Goal: Information Seeking & Learning: Find specific fact

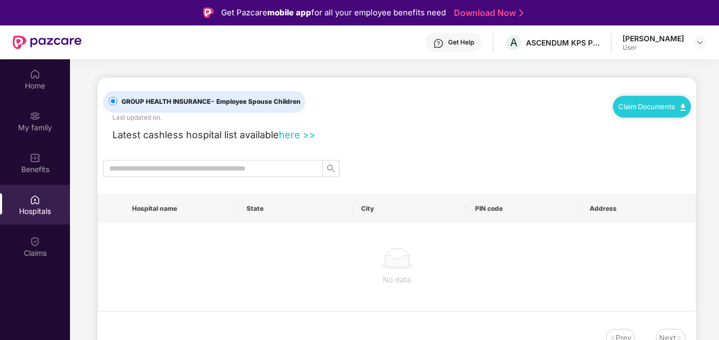
scroll to position [59, 0]
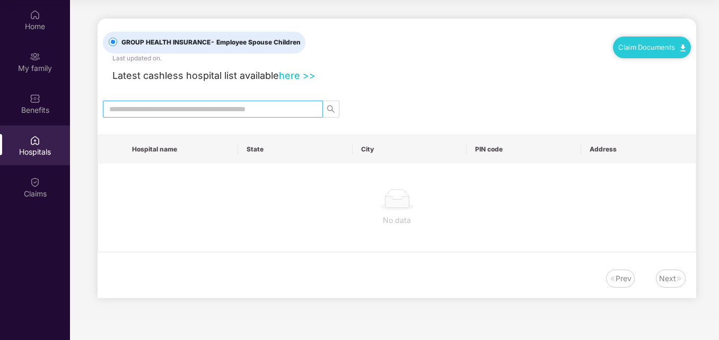
click at [209, 108] on input "text" at bounding box center [208, 109] width 199 height 12
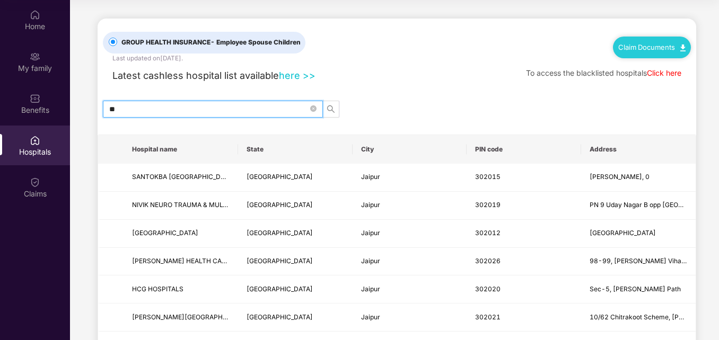
type input "*"
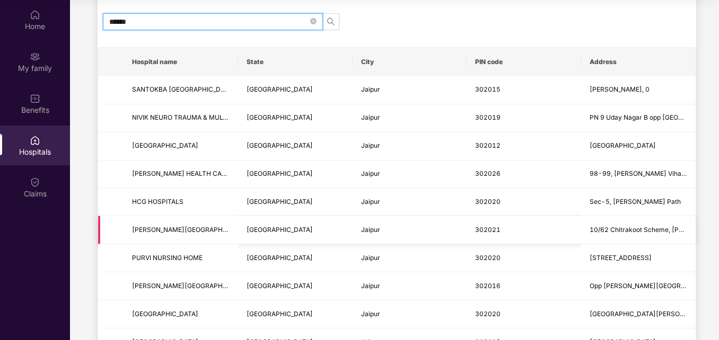
scroll to position [106, 0]
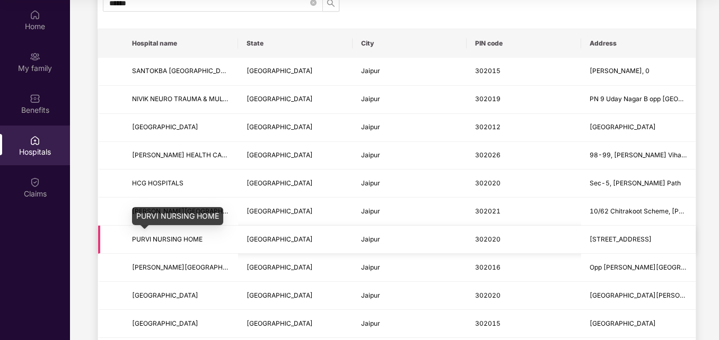
click at [166, 235] on span "PURVI NURSING HOME" at bounding box center [167, 239] width 71 height 8
click at [182, 211] on div "PURVI NURSING HOME" at bounding box center [177, 216] width 91 height 18
click at [139, 240] on span "PURVI NURSING HOME" at bounding box center [167, 239] width 71 height 8
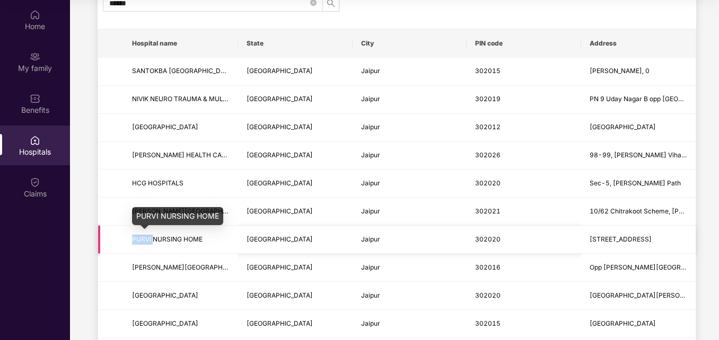
click at [139, 240] on span "PURVI NURSING HOME" at bounding box center [167, 239] width 71 height 8
click at [135, 241] on span "PURVI NURSING HOME" at bounding box center [167, 239] width 71 height 8
drag, startPoint x: 135, startPoint y: 241, endPoint x: 142, endPoint y: 240, distance: 6.9
click at [142, 240] on span "PURVI NURSING HOME" at bounding box center [167, 239] width 71 height 8
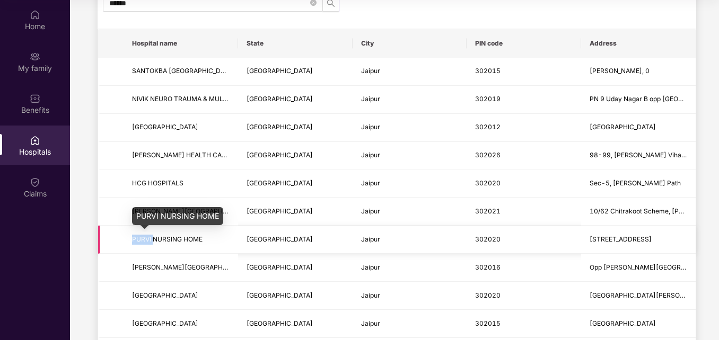
click at [142, 240] on span "PURVI NURSING HOME" at bounding box center [167, 239] width 71 height 8
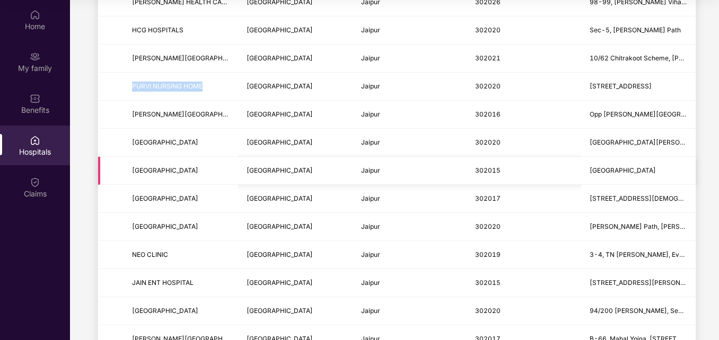
scroll to position [265, 0]
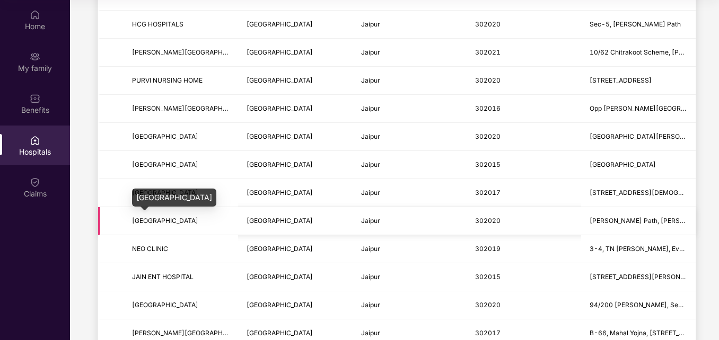
drag, startPoint x: 189, startPoint y: 221, endPoint x: 139, endPoint y: 217, distance: 50.0
click at [139, 217] on span "[GEOGRAPHIC_DATA]" at bounding box center [165, 221] width 66 height 8
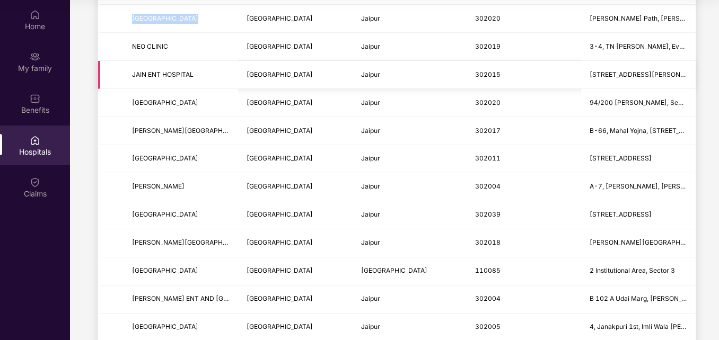
scroll to position [530, 0]
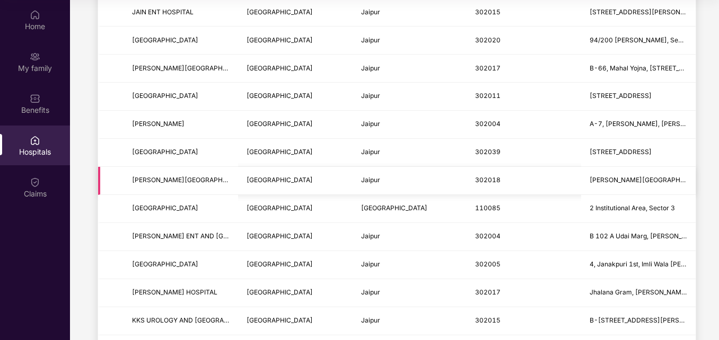
click at [183, 176] on span "[PERSON_NAME][GEOGRAPHIC_DATA]" at bounding box center [191, 180] width 119 height 8
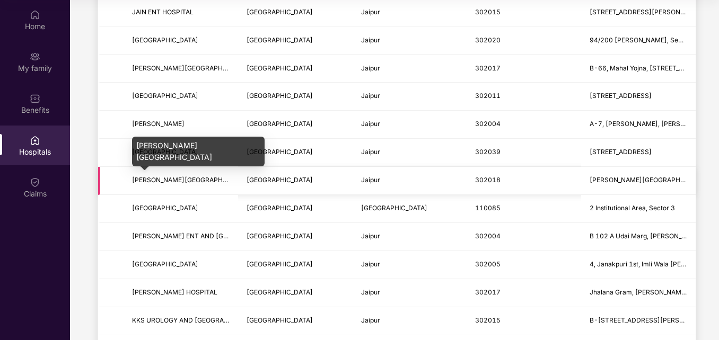
click at [183, 176] on span "[PERSON_NAME][GEOGRAPHIC_DATA]" at bounding box center [191, 180] width 119 height 8
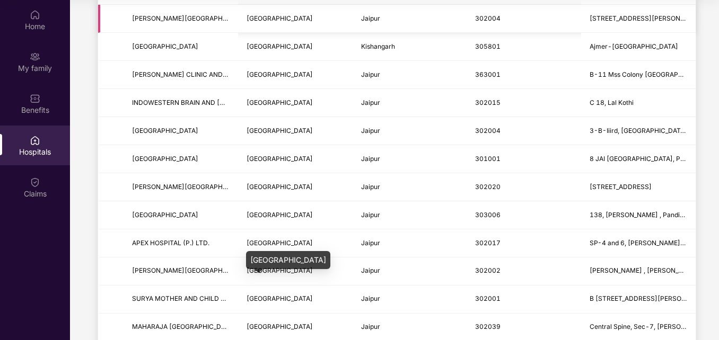
scroll to position [955, 0]
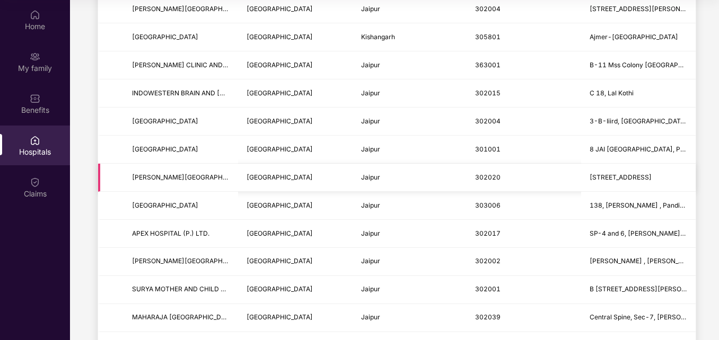
click at [203, 180] on span "[PERSON_NAME][GEOGRAPHIC_DATA]" at bounding box center [191, 177] width 119 height 8
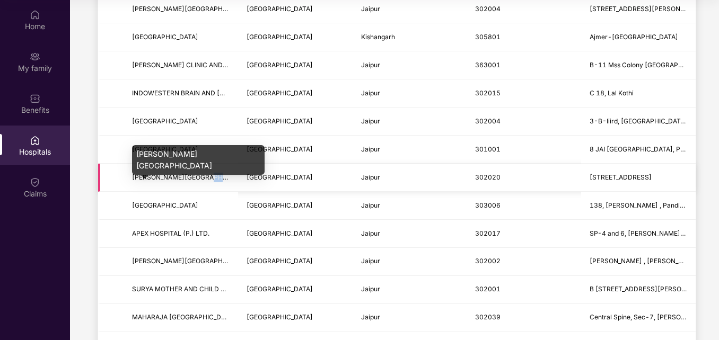
click at [203, 180] on span "[PERSON_NAME][GEOGRAPHIC_DATA]" at bounding box center [191, 177] width 119 height 8
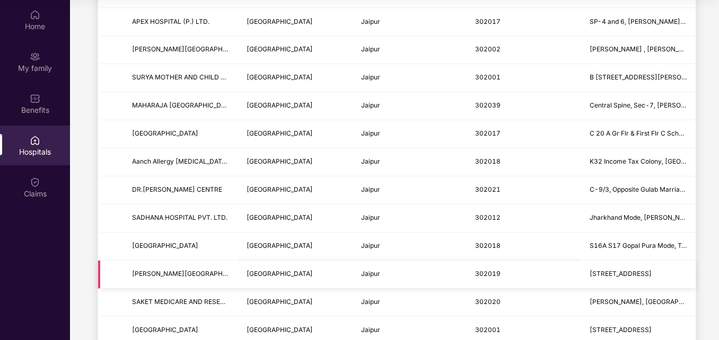
scroll to position [1273, 0]
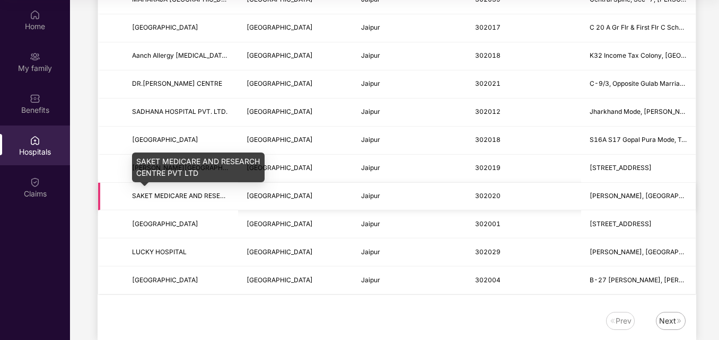
click at [159, 196] on span "SAKET MEDICARE AND RESEARCH CENTRE PVT LTD" at bounding box center [212, 196] width 161 height 8
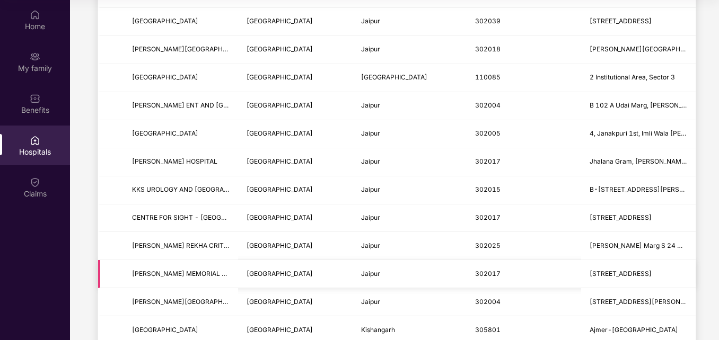
scroll to position [636, 0]
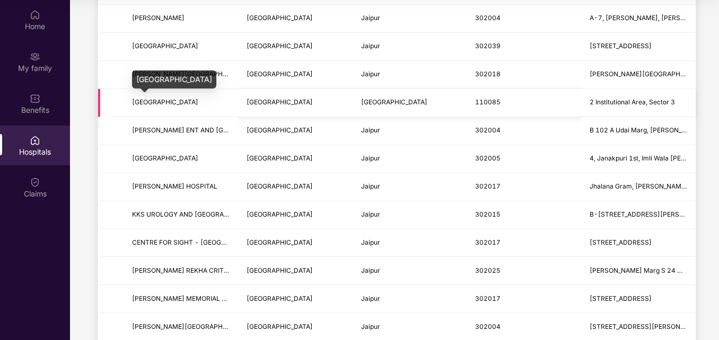
click at [170, 103] on span "[GEOGRAPHIC_DATA]" at bounding box center [165, 102] width 66 height 8
click at [366, 144] on td "Jaipur" at bounding box center [410, 131] width 115 height 28
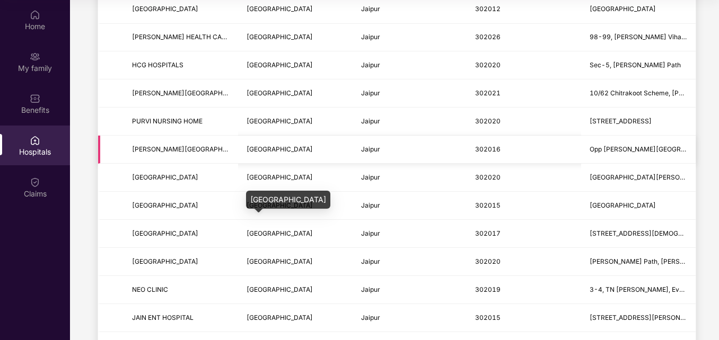
scroll to position [212, 0]
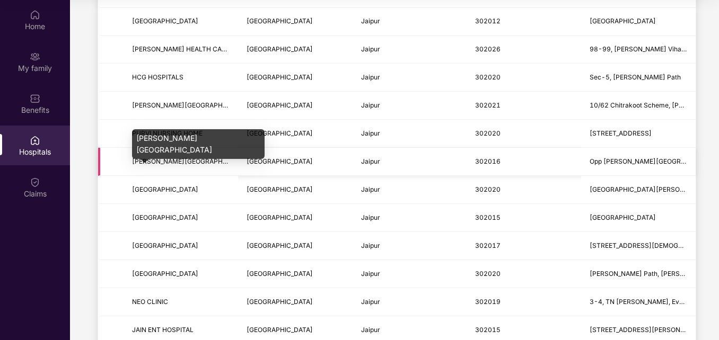
click at [165, 163] on span "[PERSON_NAME][GEOGRAPHIC_DATA]" at bounding box center [191, 162] width 119 height 8
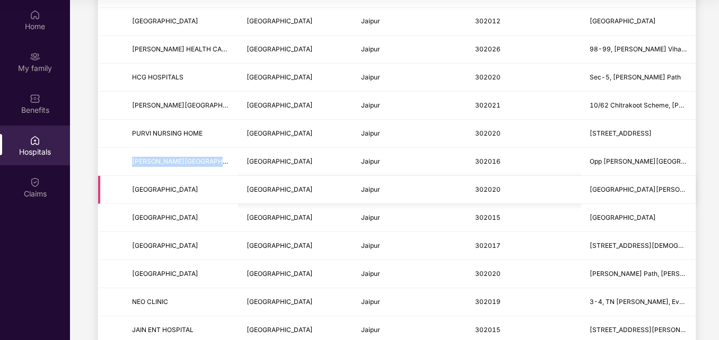
scroll to position [159, 0]
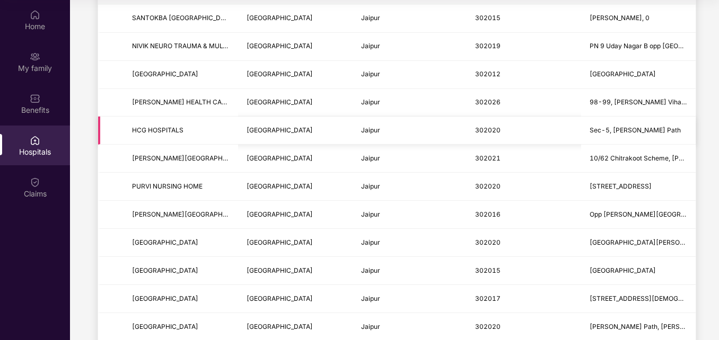
click at [162, 128] on span "HCG HOSPITALS" at bounding box center [157, 130] width 51 height 8
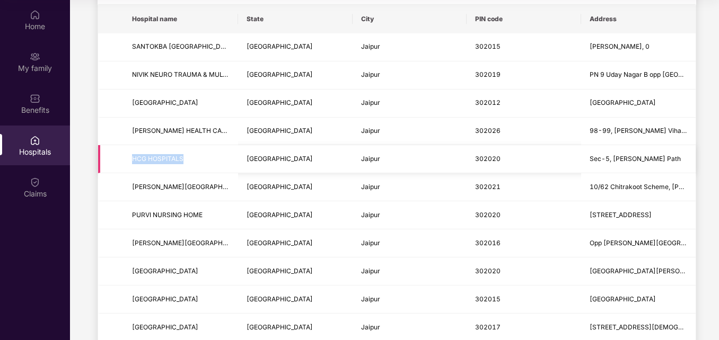
scroll to position [106, 0]
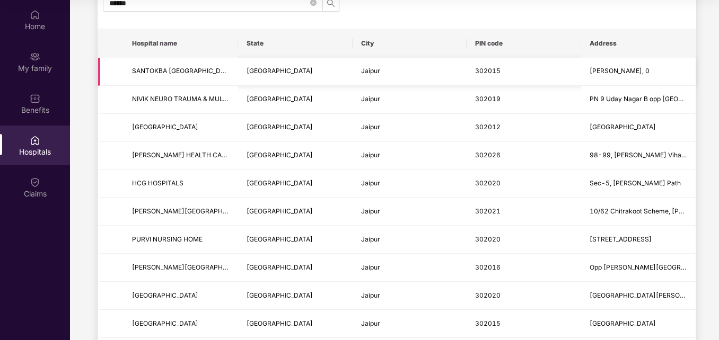
click at [139, 64] on td "SANTOKBA [GEOGRAPHIC_DATA]" at bounding box center [181, 72] width 115 height 28
click at [117, 0] on input "******" at bounding box center [208, 3] width 199 height 12
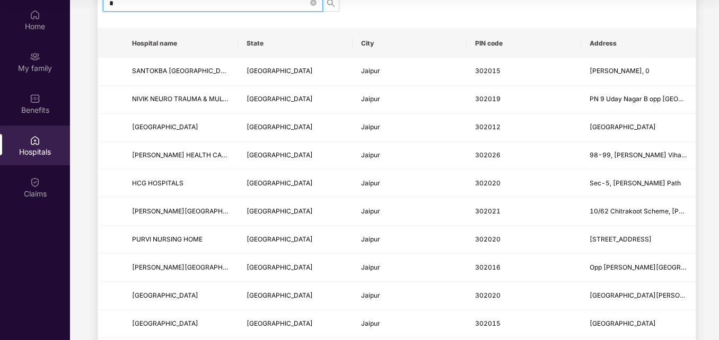
scroll to position [104, 0]
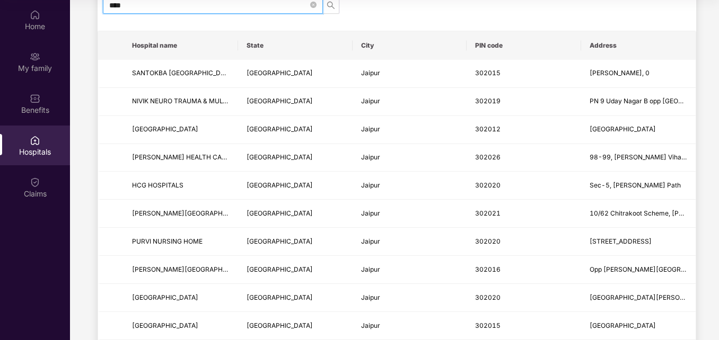
type input "****"
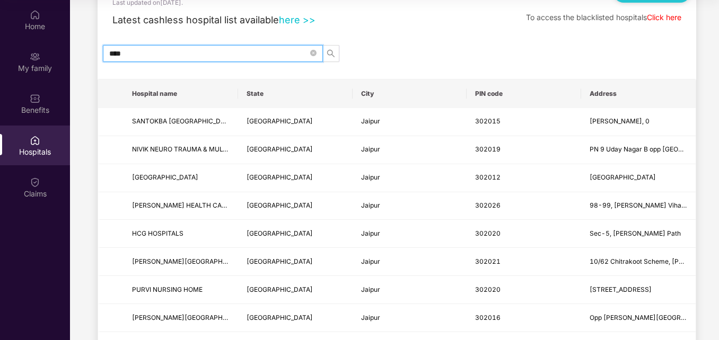
scroll to position [0, 0]
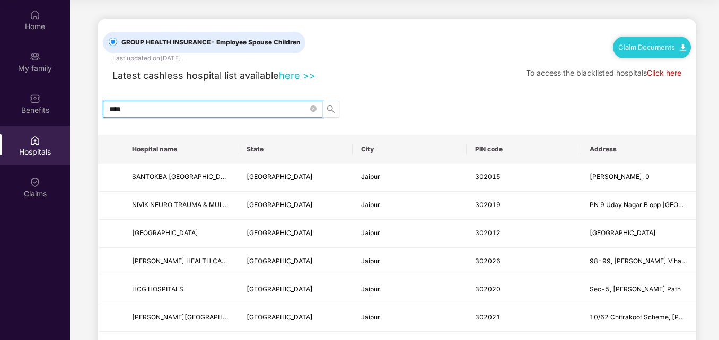
click at [331, 108] on icon "search" at bounding box center [331, 109] width 8 height 8
click at [290, 105] on input "****" at bounding box center [208, 109] width 199 height 12
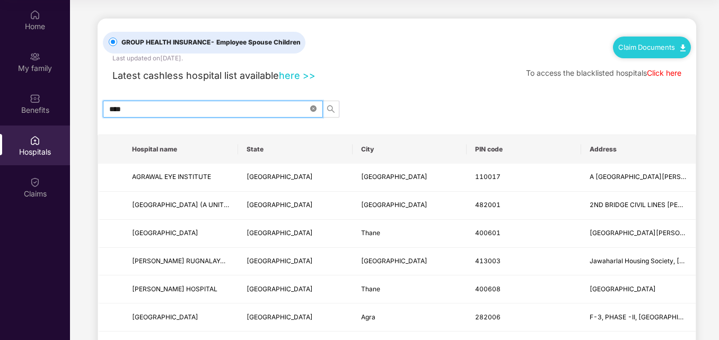
click at [310, 110] on span "****" at bounding box center [213, 109] width 220 height 17
click at [312, 110] on icon "close-circle" at bounding box center [313, 109] width 6 height 6
click at [303, 71] on link "here >>" at bounding box center [297, 75] width 37 height 11
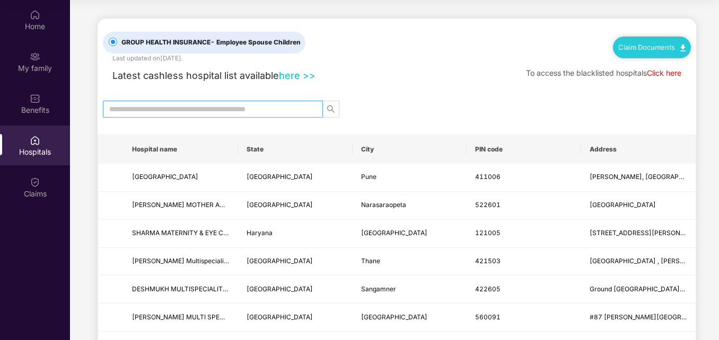
click at [269, 114] on input "text" at bounding box center [208, 109] width 199 height 12
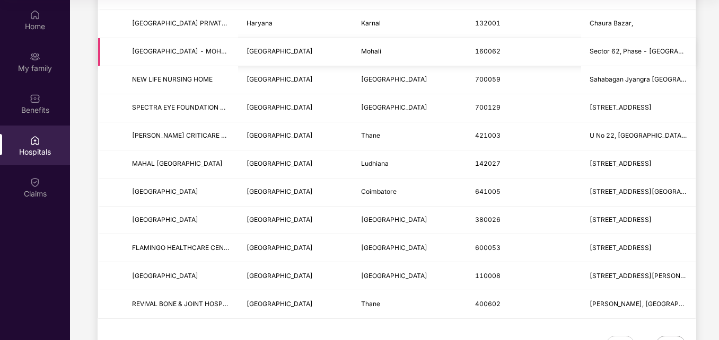
scroll to position [1295, 0]
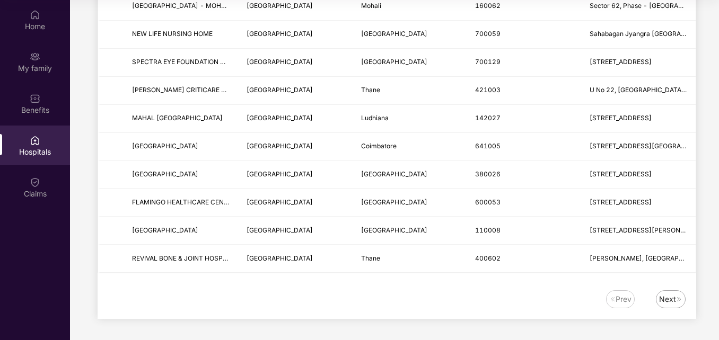
click at [678, 308] on div "Next" at bounding box center [671, 300] width 30 height 18
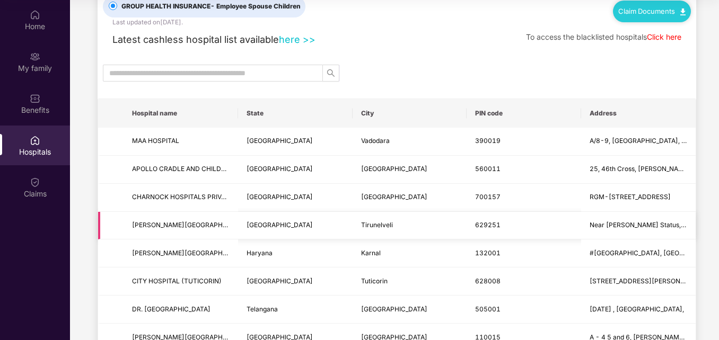
scroll to position [22, 0]
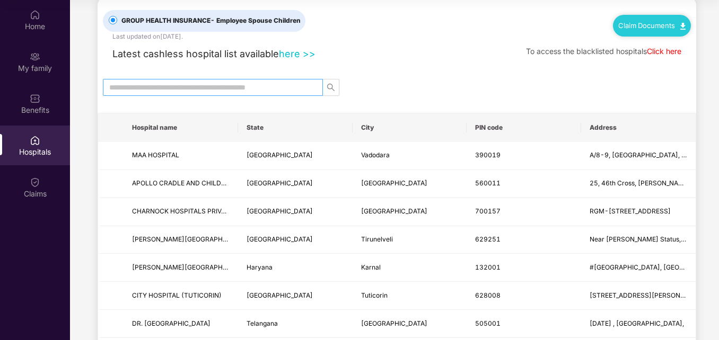
click at [156, 79] on span at bounding box center [213, 87] width 220 height 17
click at [152, 82] on input "text" at bounding box center [208, 88] width 199 height 12
click at [150, 84] on input "text" at bounding box center [208, 88] width 199 height 12
type input "****"
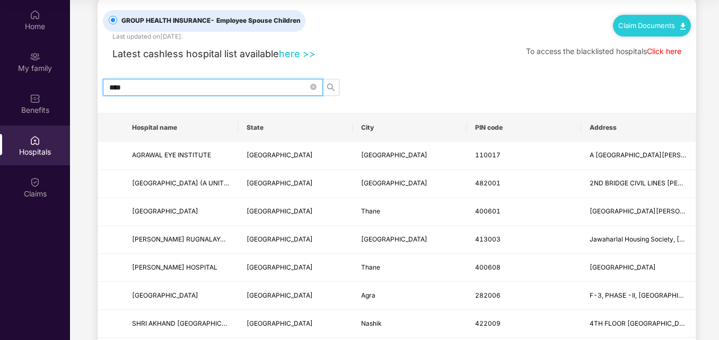
click at [150, 84] on input "****" at bounding box center [208, 88] width 199 height 12
click at [325, 85] on span "search" at bounding box center [331, 87] width 16 height 8
click at [330, 86] on icon "search" at bounding box center [331, 87] width 8 height 8
click at [167, 80] on span "****" at bounding box center [213, 87] width 220 height 17
click at [166, 82] on input "****" at bounding box center [208, 88] width 199 height 12
